Goal: Information Seeking & Learning: Learn about a topic

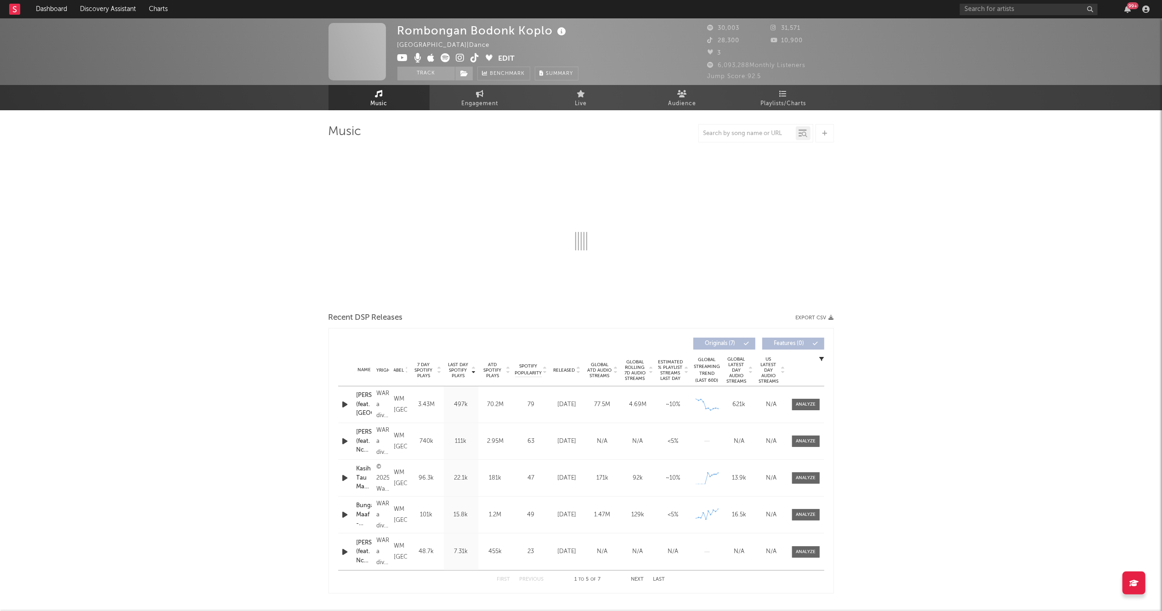
select select "1w"
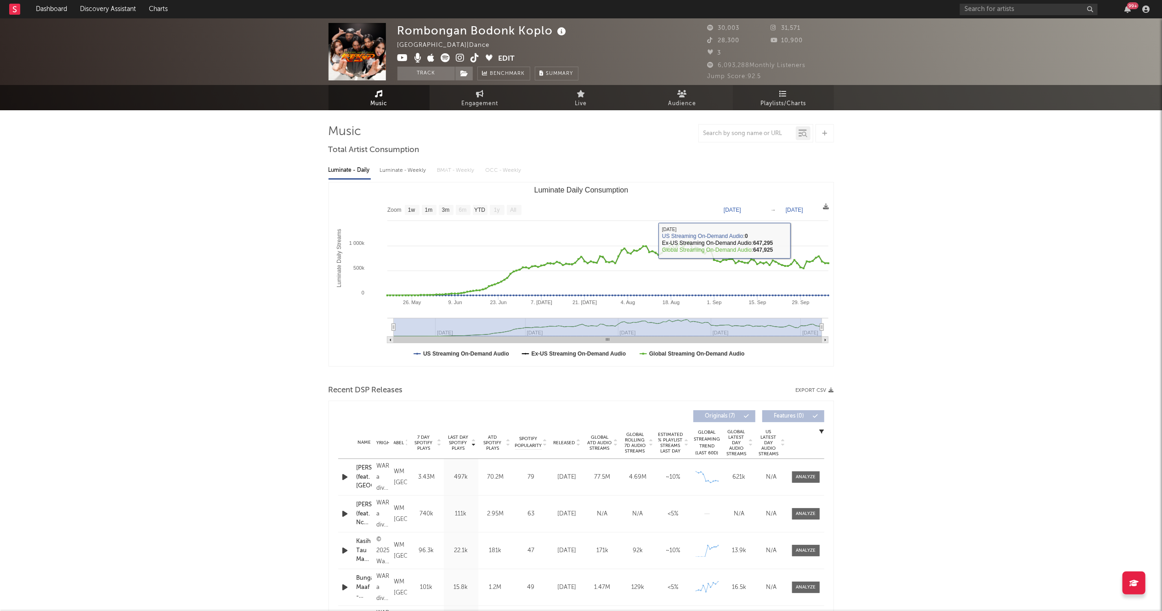
click at [775, 97] on link "Playlists/Charts" at bounding box center [783, 97] width 101 height 25
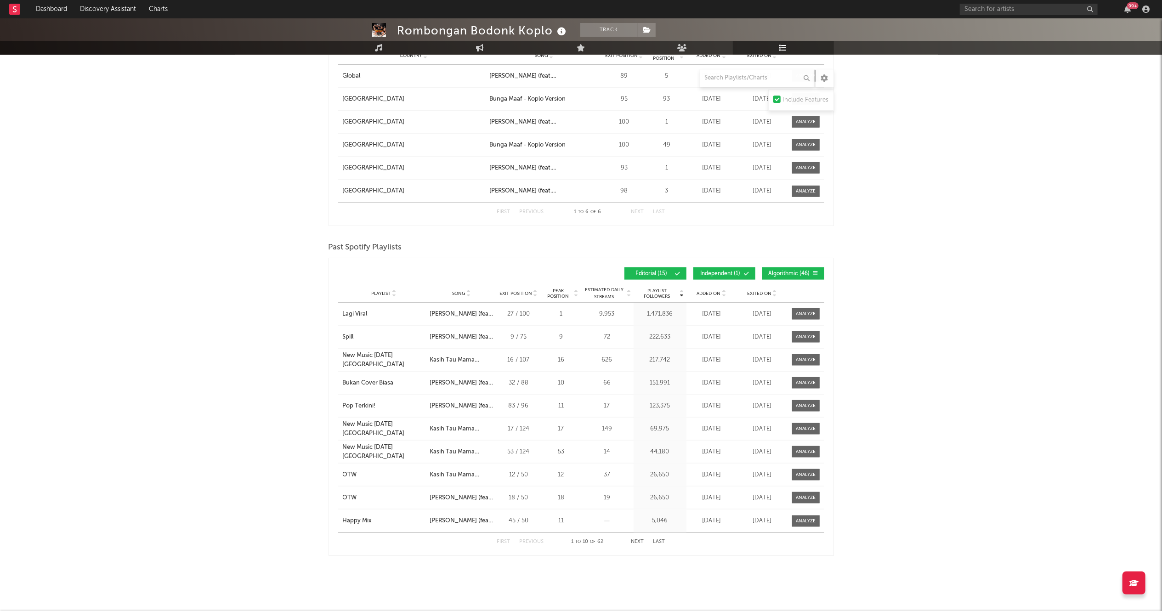
scroll to position [1051, 0]
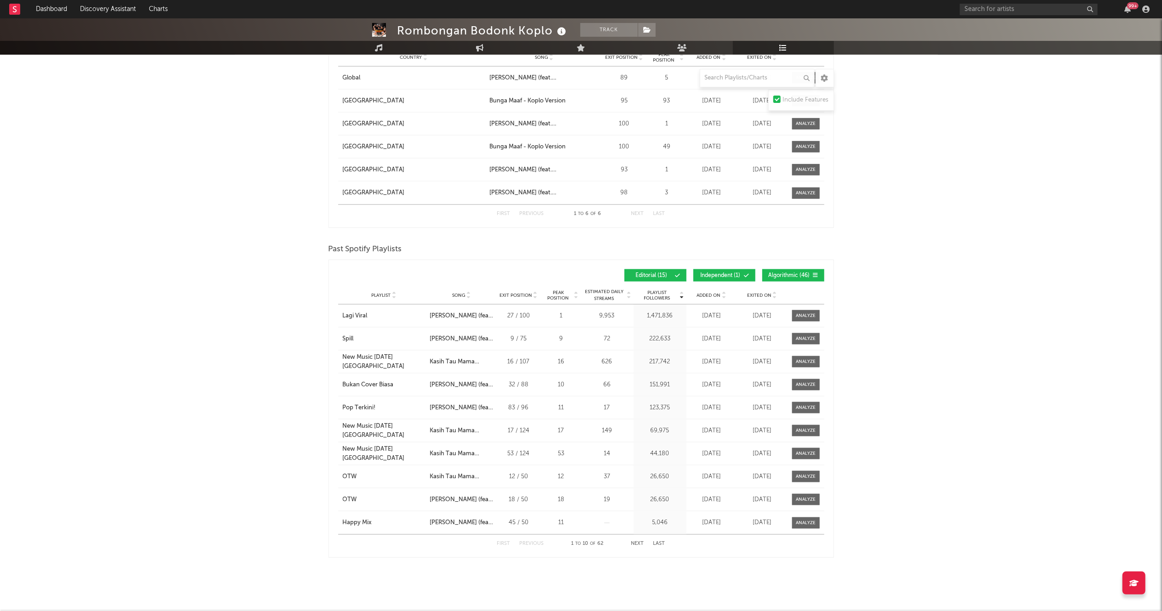
click at [470, 292] on icon at bounding box center [468, 294] width 5 height 4
click at [470, 290] on div "Playlist City Song Exit Position Peak Position Estimated Daily Streams Playlist…" at bounding box center [581, 295] width 486 height 18
click at [464, 297] on span "Song" at bounding box center [458, 296] width 13 height 6
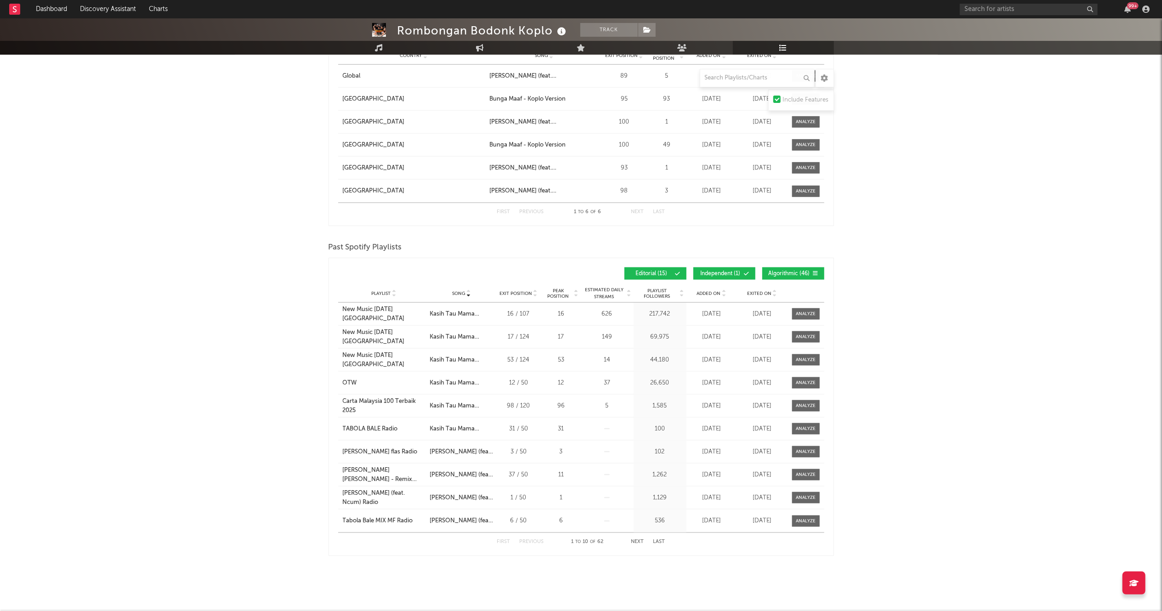
click at [650, 273] on span "Editorial ( 15 )" at bounding box center [652, 274] width 42 height 6
click at [789, 277] on button "Algorithmic ( 46 )" at bounding box center [793, 273] width 62 height 12
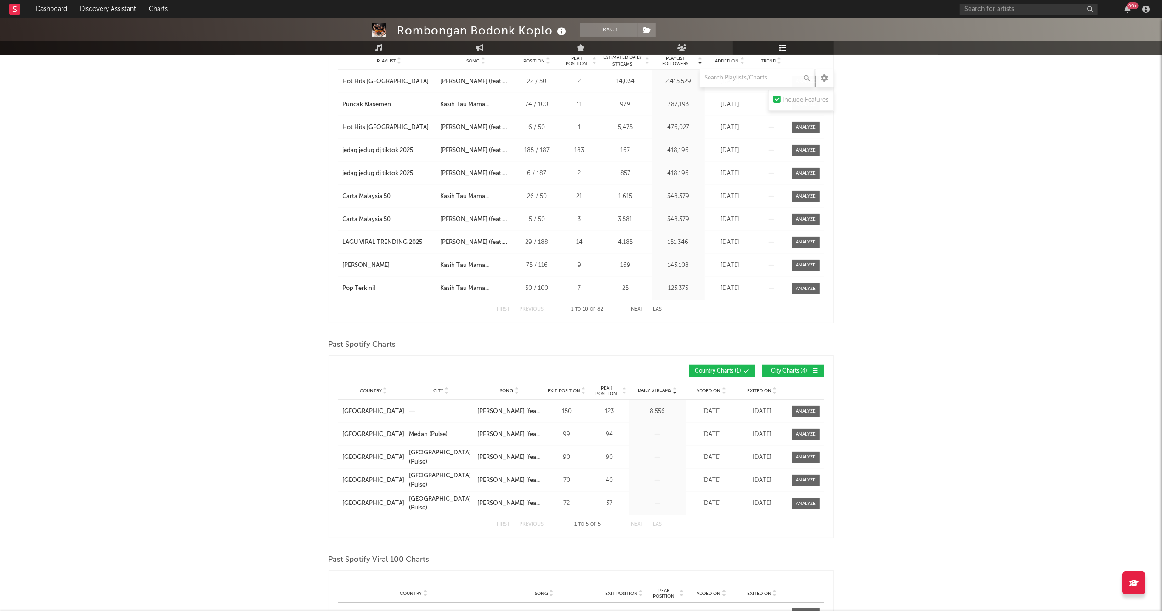
scroll to position [366, 0]
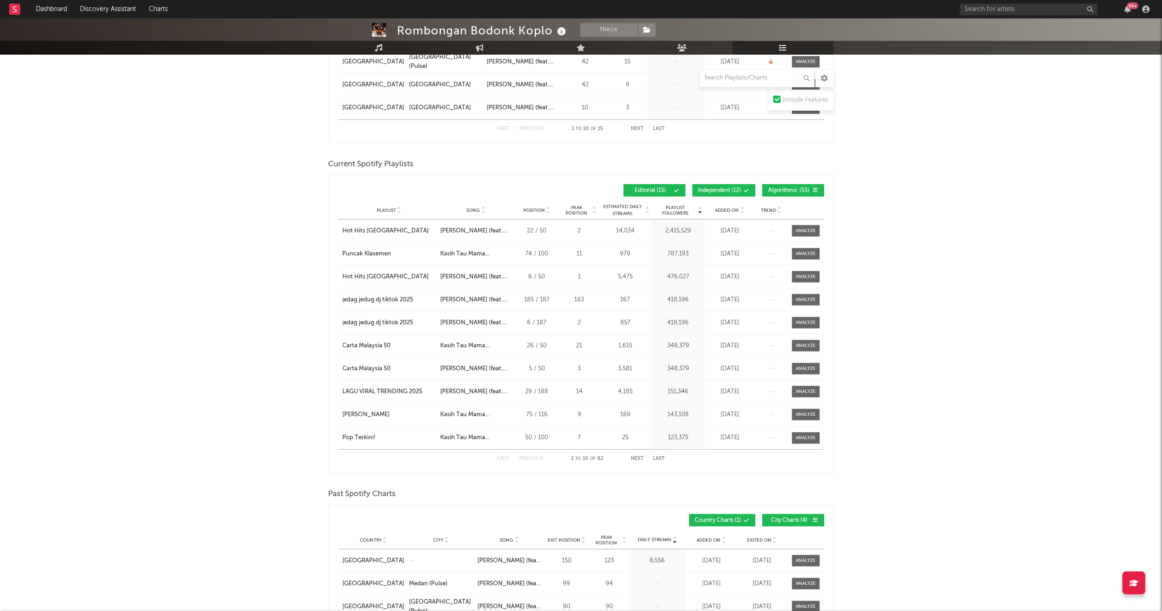
click at [649, 189] on span "Editorial ( 15 )" at bounding box center [651, 191] width 42 height 6
click at [793, 190] on span "Algorithmic ( 55 )" at bounding box center [789, 191] width 42 height 6
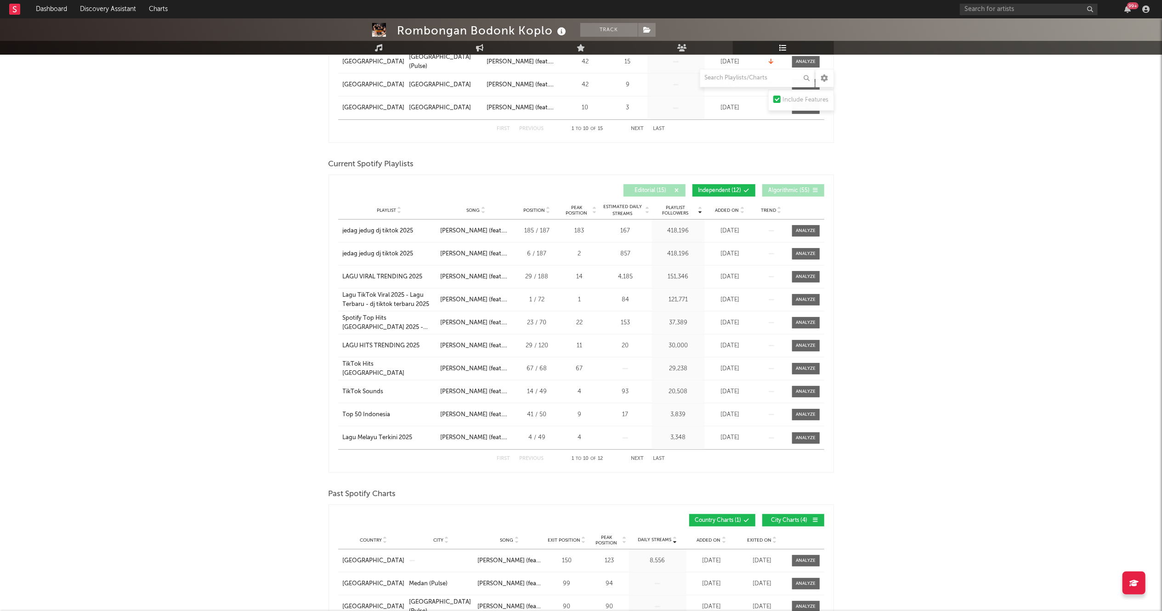
click at [476, 209] on span "Song" at bounding box center [472, 211] width 13 height 6
click at [477, 209] on span "Song" at bounding box center [472, 211] width 13 height 6
click at [477, 208] on span "Song" at bounding box center [472, 211] width 13 height 6
click at [476, 208] on span "Song" at bounding box center [472, 211] width 13 height 6
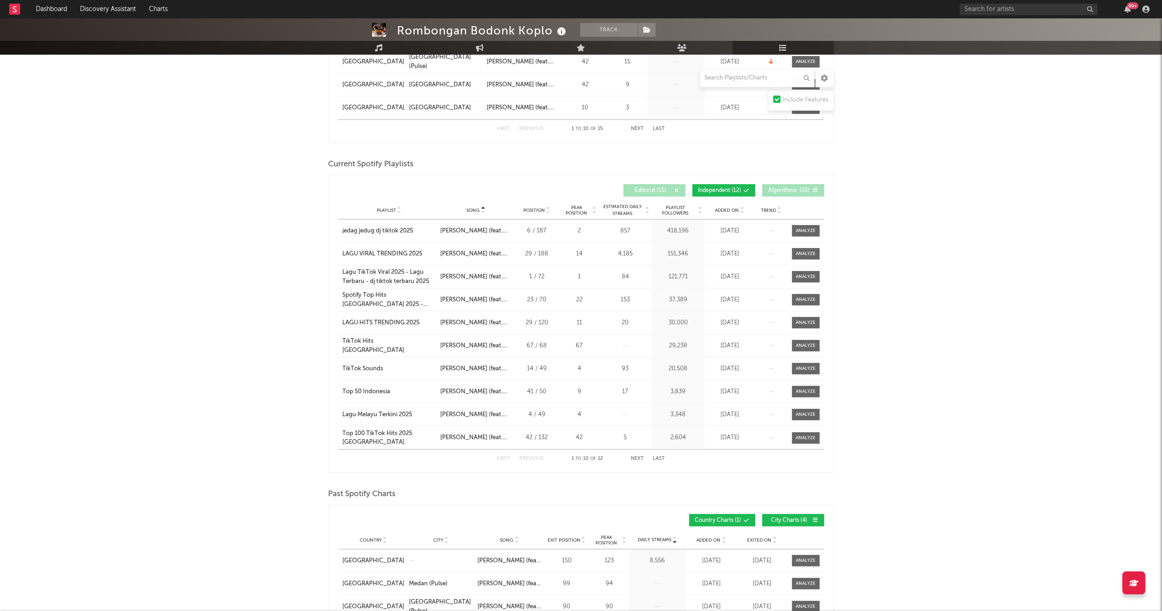
click at [476, 207] on div "Song" at bounding box center [476, 210] width 72 height 7
click at [477, 208] on span "Song" at bounding box center [472, 211] width 13 height 6
click at [484, 217] on div "Playlist City Song Position Peak Position Estimated Daily Streams Playlist Foll…" at bounding box center [581, 210] width 486 height 18
click at [482, 213] on icon at bounding box center [483, 212] width 5 height 4
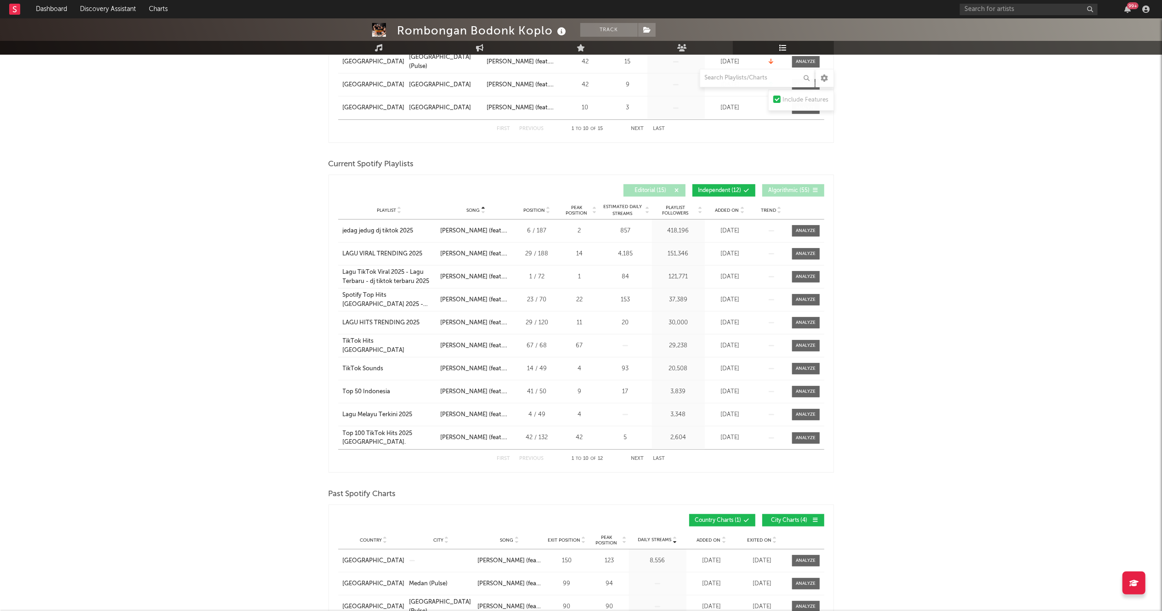
click at [482, 213] on icon at bounding box center [483, 212] width 5 height 4
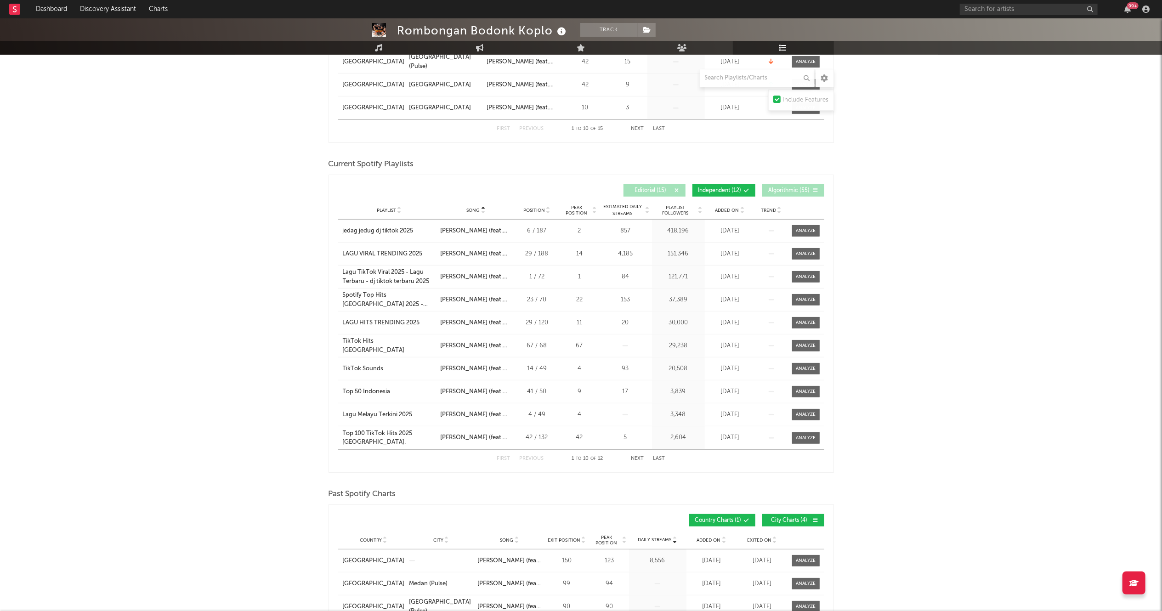
click at [482, 213] on icon at bounding box center [483, 212] width 5 height 4
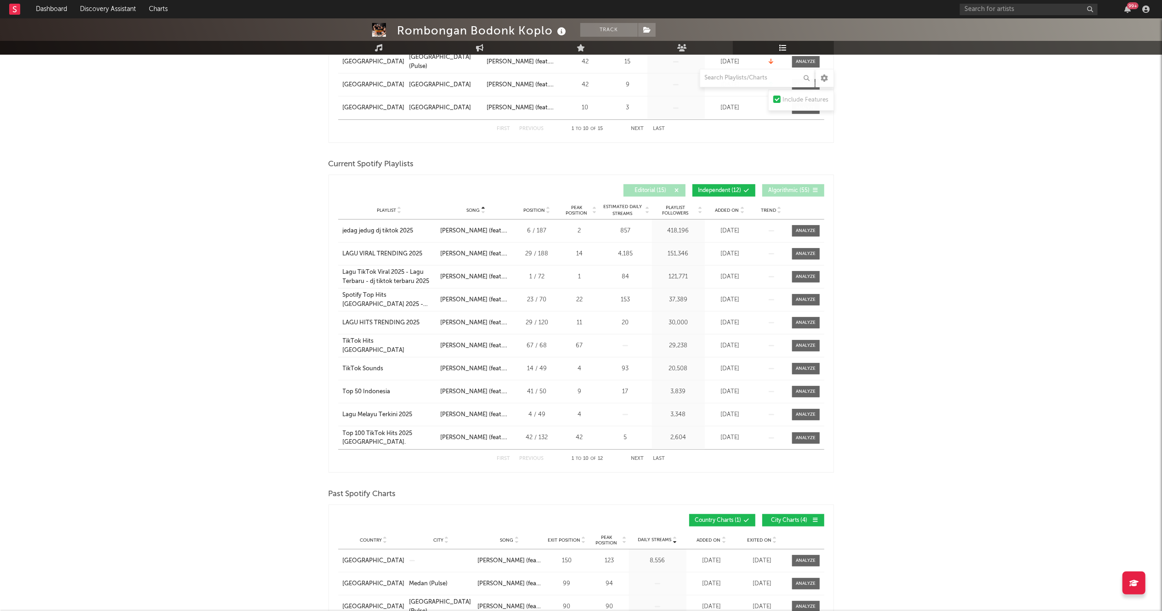
click at [482, 213] on icon at bounding box center [483, 212] width 5 height 4
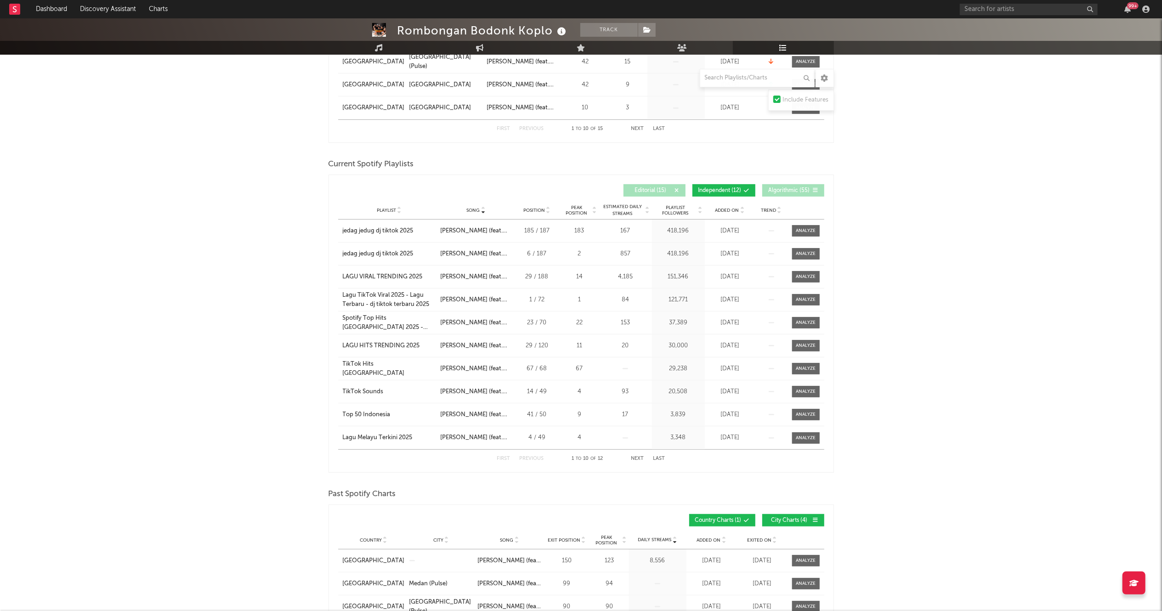
click at [482, 208] on icon at bounding box center [483, 209] width 5 height 4
click at [649, 187] on button "Editorial ( 15 )" at bounding box center [655, 190] width 62 height 12
click at [784, 193] on span "Algorithmic ( 55 )" at bounding box center [789, 191] width 42 height 6
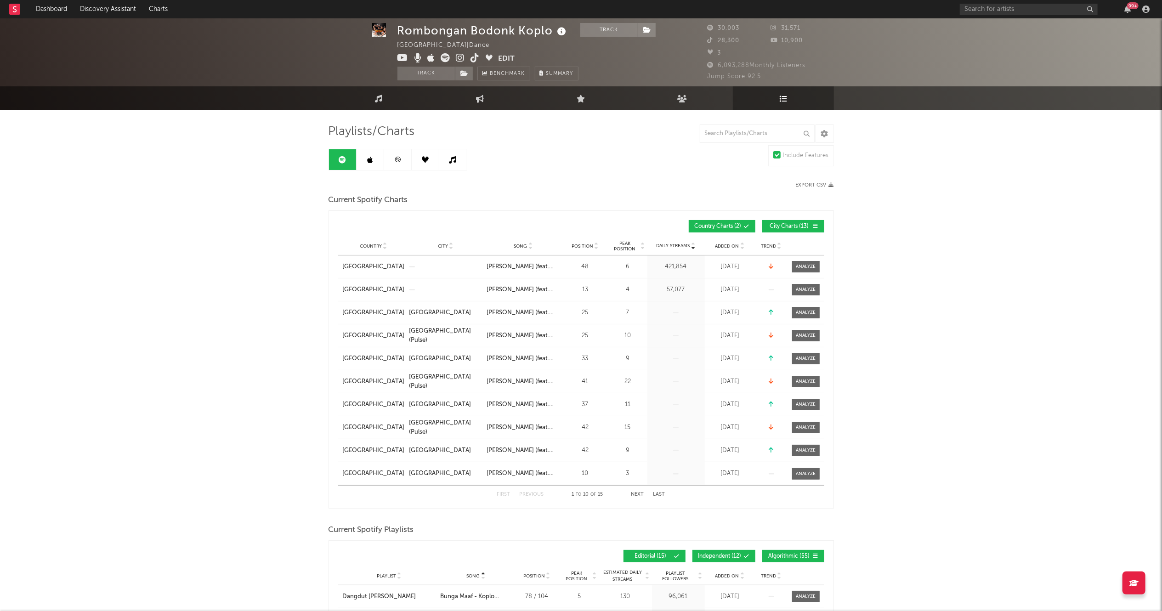
scroll to position [3, 0]
